Goal: Check status: Check status

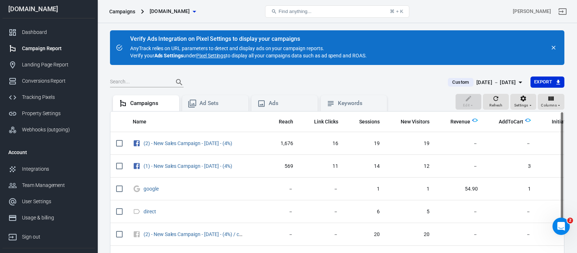
scroll to position [0, 85]
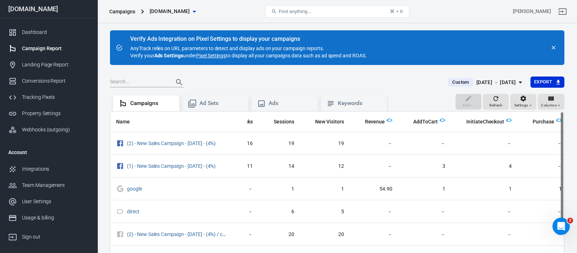
click at [450, 83] on span "Custom" at bounding box center [460, 82] width 22 height 7
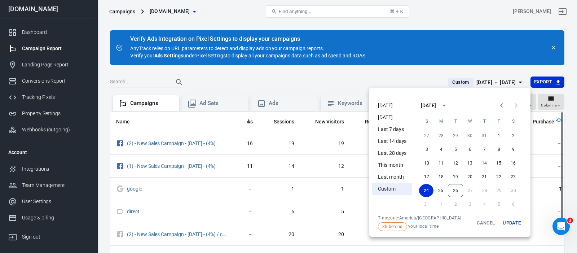
click at [386, 107] on li "[DATE]" at bounding box center [392, 106] width 40 height 12
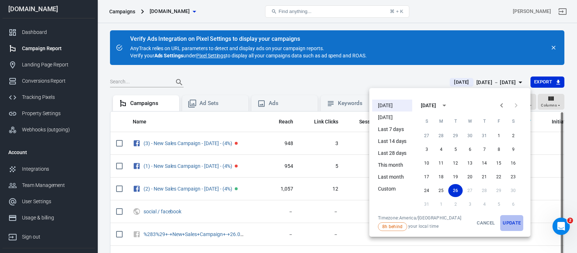
click at [514, 222] on button "Update" at bounding box center [511, 223] width 23 height 16
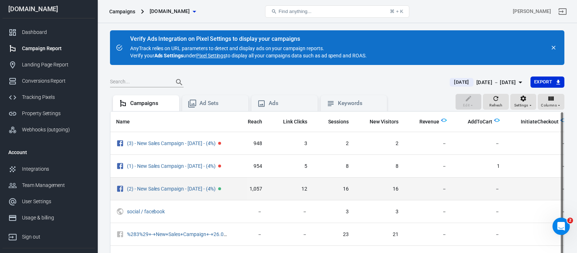
scroll to position [0, 90]
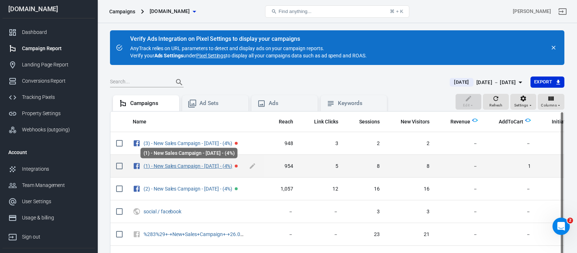
click at [225, 167] on link "(1) - New Sales Campaign - [DATE] - (4%)" at bounding box center [187, 166] width 89 height 6
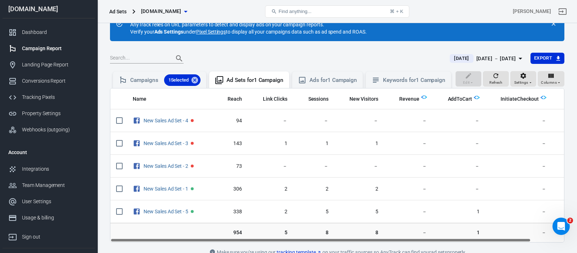
scroll to position [26, 0]
